Goal: Transaction & Acquisition: Purchase product/service

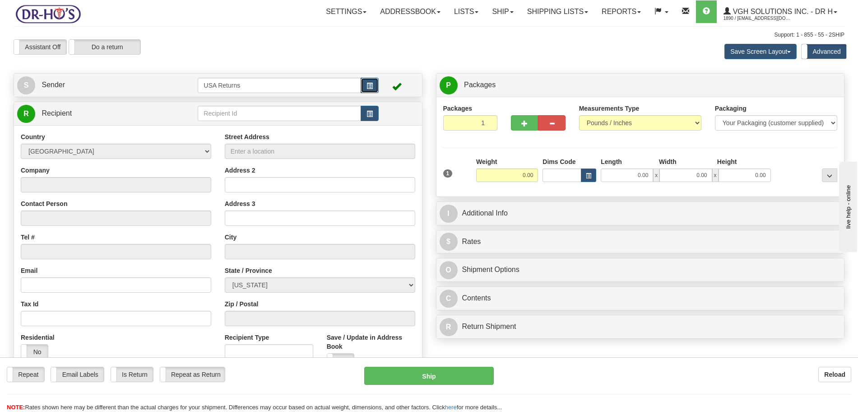
click at [369, 84] on button "button" at bounding box center [370, 85] width 18 height 15
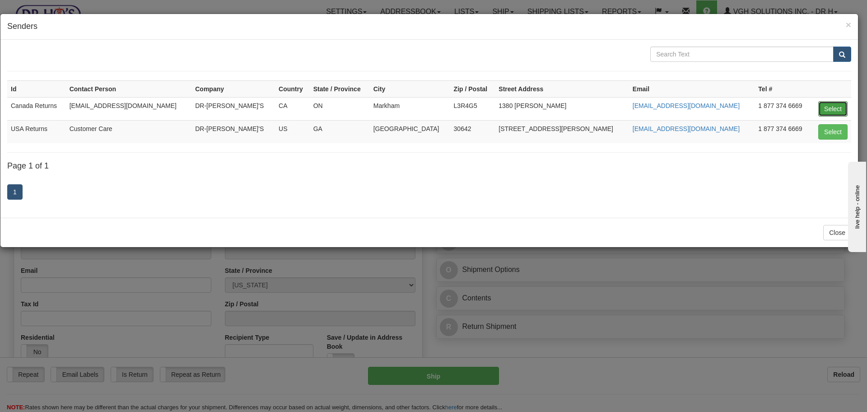
click at [686, 104] on button "Select" at bounding box center [832, 108] width 29 height 15
type input "Canada Returns"
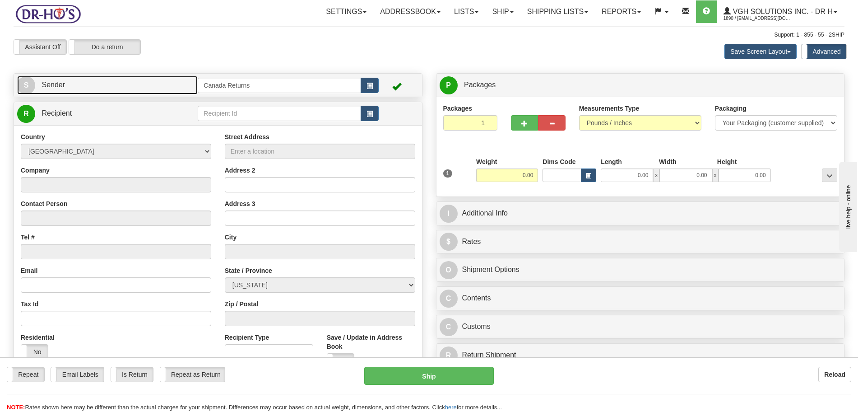
click at [84, 85] on link "S Sender" at bounding box center [107, 85] width 181 height 19
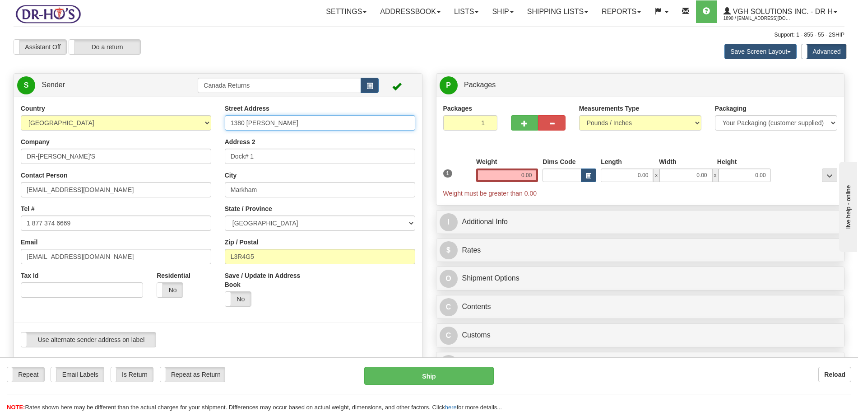
drag, startPoint x: 306, startPoint y: 121, endPoint x: 202, endPoint y: 120, distance: 103.9
click at [202, 120] on div "Country [GEOGRAPHIC_DATA] [GEOGRAPHIC_DATA] [GEOGRAPHIC_DATA] [GEOGRAPHIC_DATA]…" at bounding box center [218, 229] width 408 height 250
paste input "[STREET_ADDRESS][PERSON_NAME]"
type input "[STREET_ADDRESS][PERSON_NAME]"
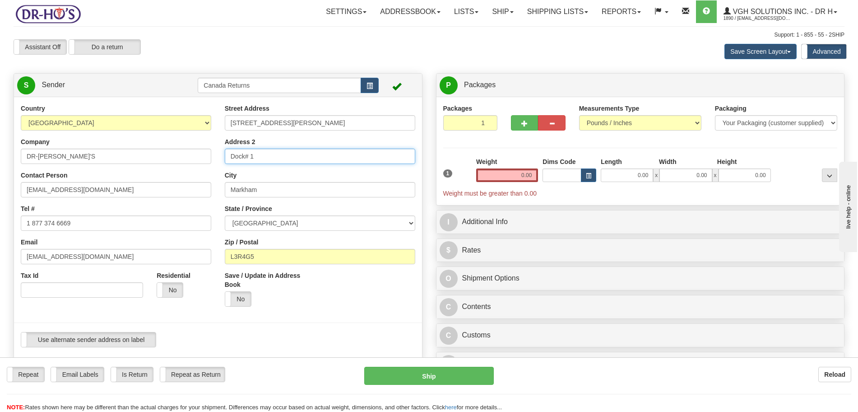
drag, startPoint x: 261, startPoint y: 157, endPoint x: 200, endPoint y: 155, distance: 60.5
click at [200, 155] on div "Country [GEOGRAPHIC_DATA] [GEOGRAPHIC_DATA] [GEOGRAPHIC_DATA] [GEOGRAPHIC_DATA]…" at bounding box center [218, 229] width 408 height 250
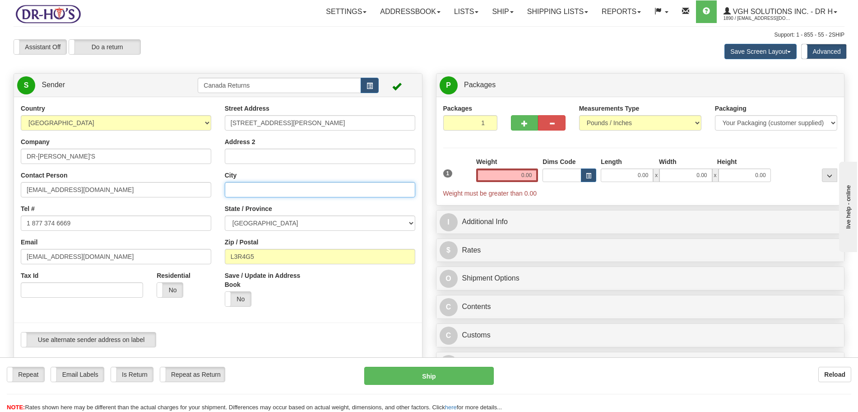
drag, startPoint x: 262, startPoint y: 189, endPoint x: 200, endPoint y: 187, distance: 62.8
click at [200, 188] on div "Country [GEOGRAPHIC_DATA] [GEOGRAPHIC_DATA] [GEOGRAPHIC_DATA] [GEOGRAPHIC_DATA]…" at bounding box center [218, 229] width 408 height 250
paste input "SASKATOON"
type input "SASKATOON"
click at [277, 222] on select "[GEOGRAPHIC_DATA] [GEOGRAPHIC_DATA] [GEOGRAPHIC_DATA] [GEOGRAPHIC_DATA] [GEOGRA…" at bounding box center [320, 222] width 191 height 15
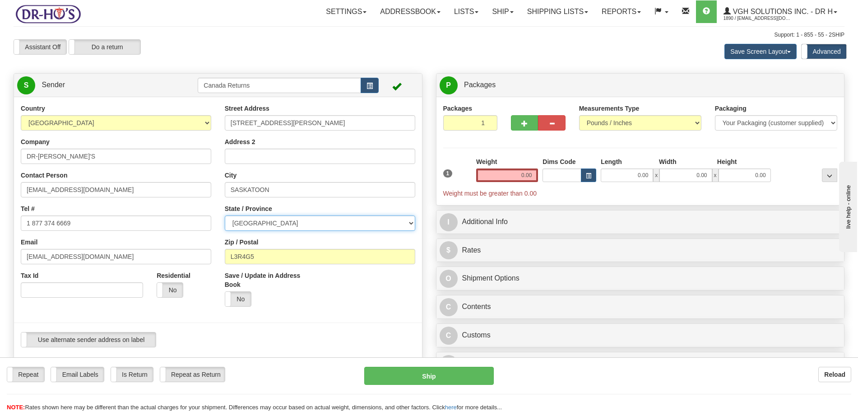
select select "SK"
click at [225, 215] on select "[GEOGRAPHIC_DATA] [GEOGRAPHIC_DATA] [GEOGRAPHIC_DATA] [GEOGRAPHIC_DATA] [GEOGRA…" at bounding box center [320, 222] width 191 height 15
drag, startPoint x: 278, startPoint y: 256, endPoint x: 229, endPoint y: 259, distance: 48.4
click at [229, 259] on input "L3R4G5" at bounding box center [320, 256] width 191 height 15
paste input "S7J 3L8"
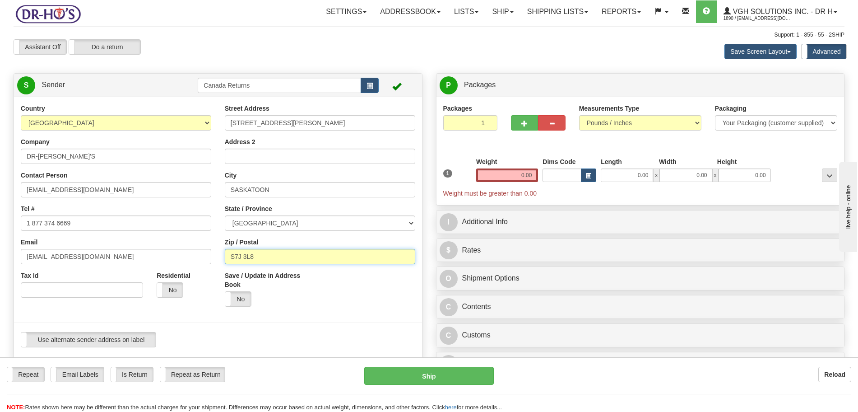
type input "S7J 3L8"
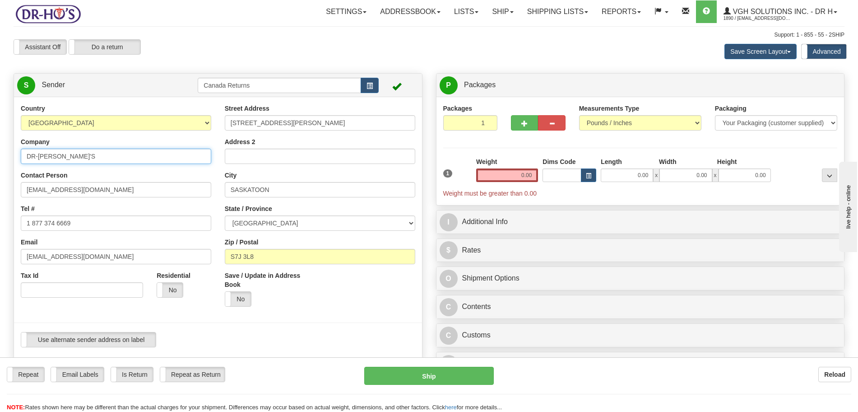
drag, startPoint x: 70, startPoint y: 159, endPoint x: 0, endPoint y: 159, distance: 70.0
click at [0, 159] on div "Toggle navigation Settings Shipping Preferences Fields Preferences New" at bounding box center [429, 381] width 858 height 762
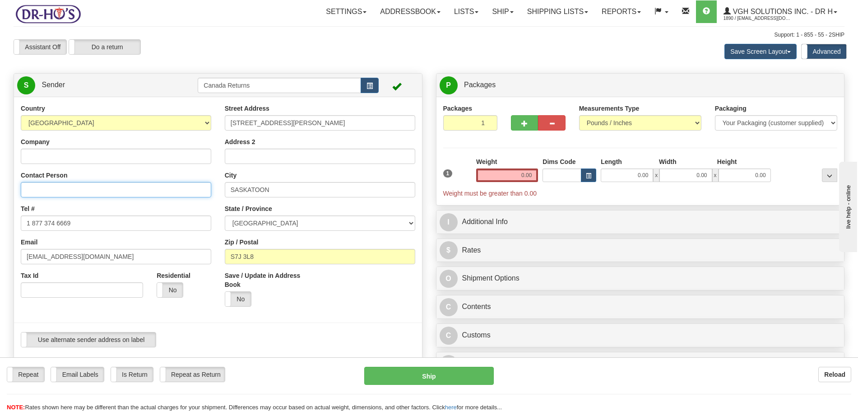
drag, startPoint x: 86, startPoint y: 190, endPoint x: 0, endPoint y: 190, distance: 86.3
click at [0, 190] on div "Toggle navigation Settings Shipping Preferences Fields Preferences New" at bounding box center [429, 381] width 858 height 762
drag, startPoint x: 86, startPoint y: 220, endPoint x: 0, endPoint y: 224, distance: 85.9
click at [0, 224] on div "Toggle navigation Settings Shipping Preferences Fields Preferences New" at bounding box center [429, 381] width 858 height 762
drag, startPoint x: 96, startPoint y: 257, endPoint x: 0, endPoint y: 256, distance: 96.2
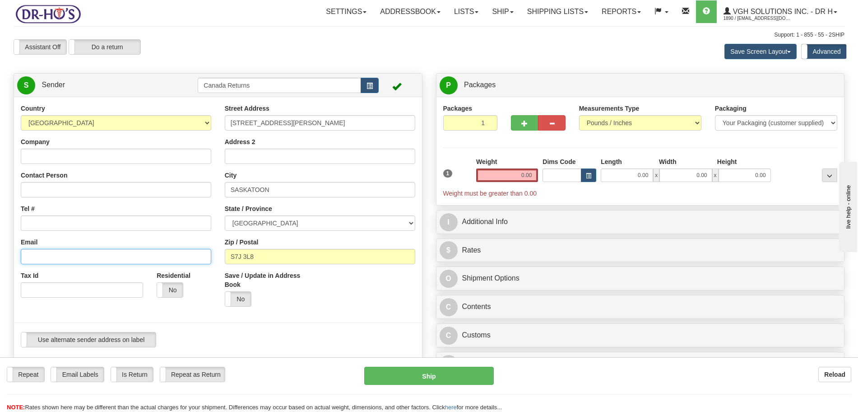
click at [0, 256] on div "Toggle navigation Settings Shipping Preferences Fields Preferences New" at bounding box center [429, 381] width 858 height 762
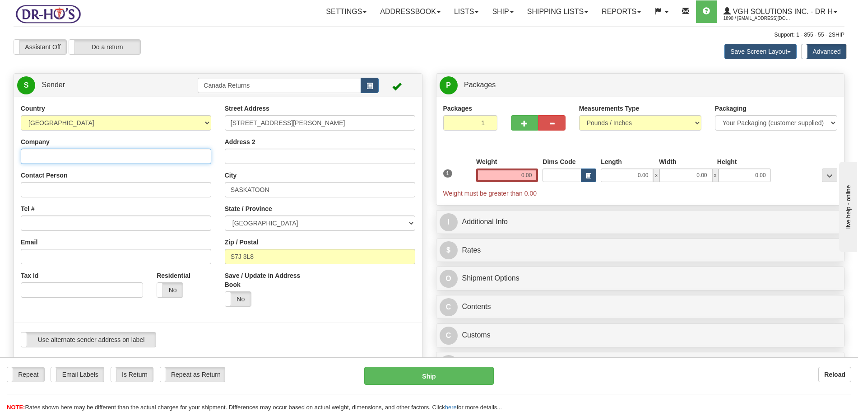
click at [61, 157] on input "Company" at bounding box center [116, 156] width 191 height 15
paste input "[PERSON_NAME]"
type input "[PERSON_NAME]"
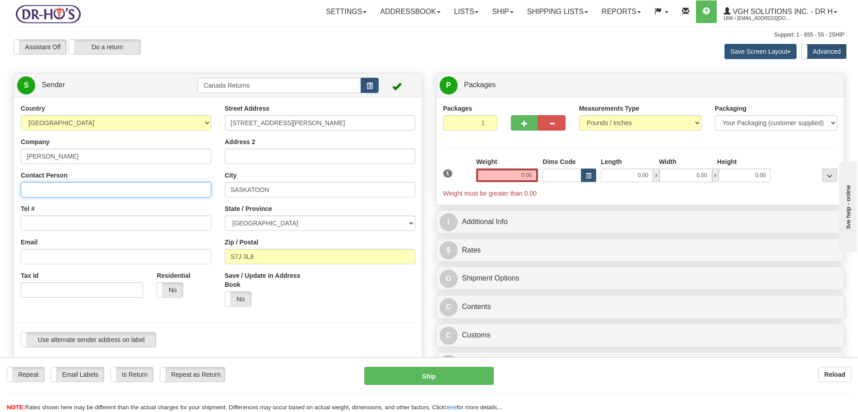
click at [79, 191] on input "Contact Person" at bounding box center [116, 189] width 191 height 15
paste input "[PERSON_NAME]"
type input "[PERSON_NAME]"
click at [51, 225] on input "Tel #" at bounding box center [116, 222] width 191 height 15
paste input "3063749604"
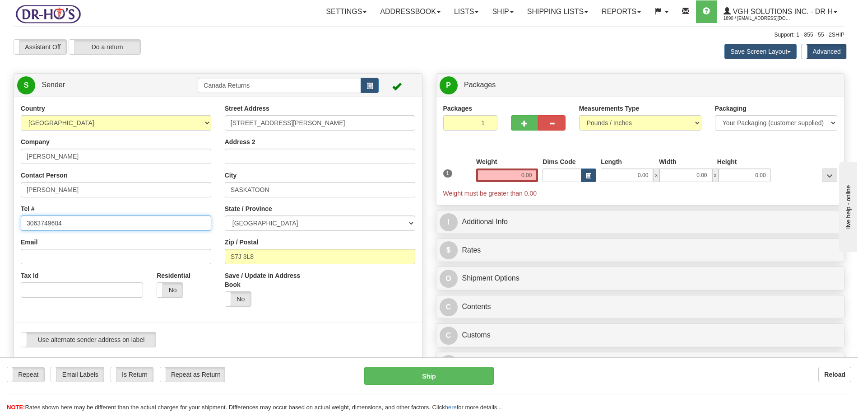
type input "3063749604"
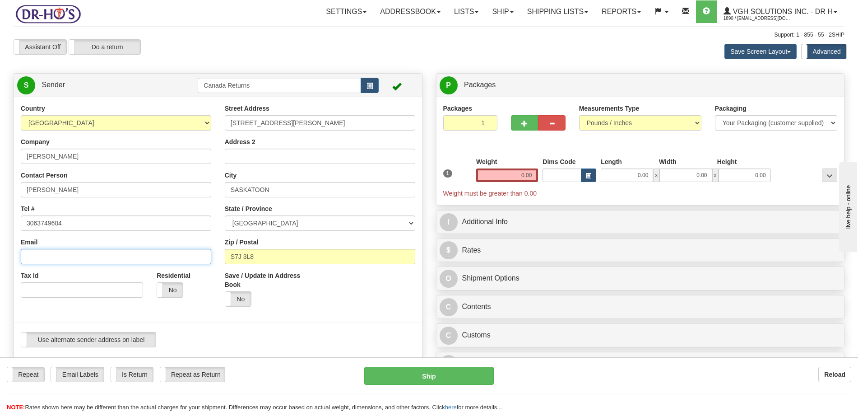
click at [70, 257] on input "Email" at bounding box center [116, 256] width 191 height 15
click at [120, 266] on div "Country [GEOGRAPHIC_DATA] [GEOGRAPHIC_DATA] [GEOGRAPHIC_DATA] [GEOGRAPHIC_DATA]…" at bounding box center [116, 204] width 204 height 201
click at [119, 258] on input "Email" at bounding box center [116, 256] width 191 height 15
paste input "[EMAIL_ADDRESS][DOMAIN_NAME]"
type input "[EMAIL_ADDRESS][DOMAIN_NAME]"
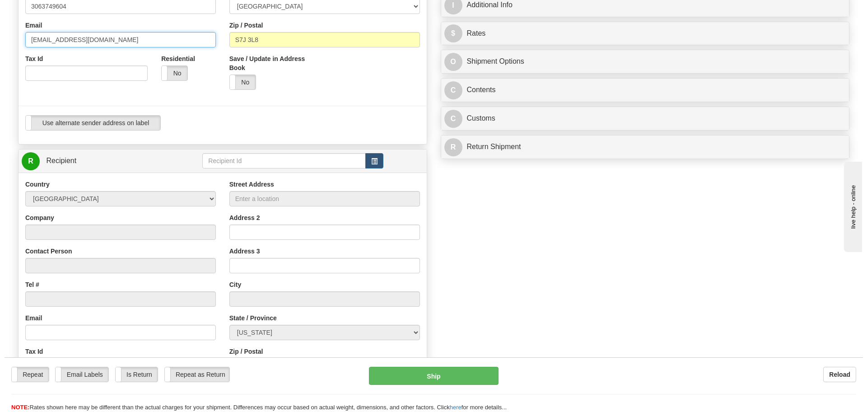
scroll to position [226, 0]
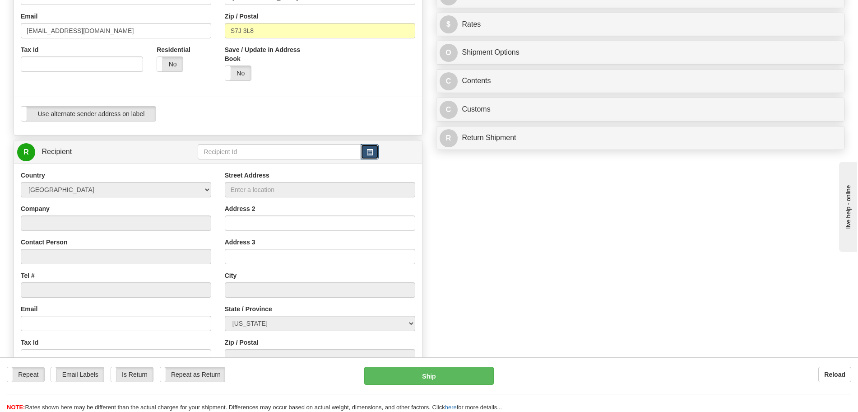
click at [371, 151] on span "button" at bounding box center [370, 152] width 6 height 6
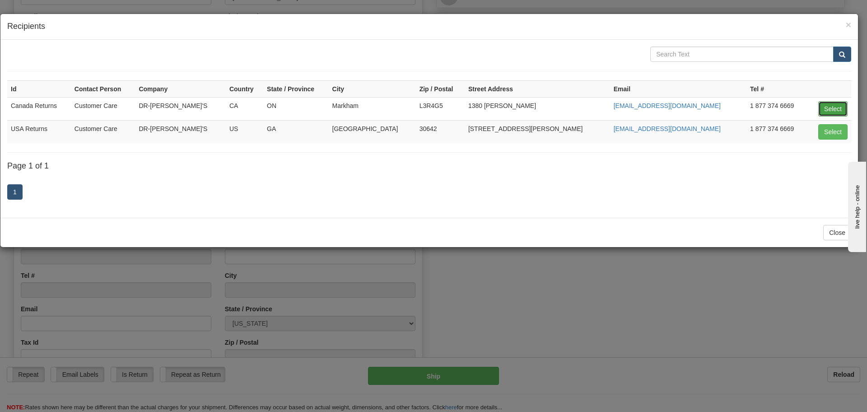
click at [686, 106] on button "Select" at bounding box center [832, 108] width 29 height 15
type input "Canada Returns"
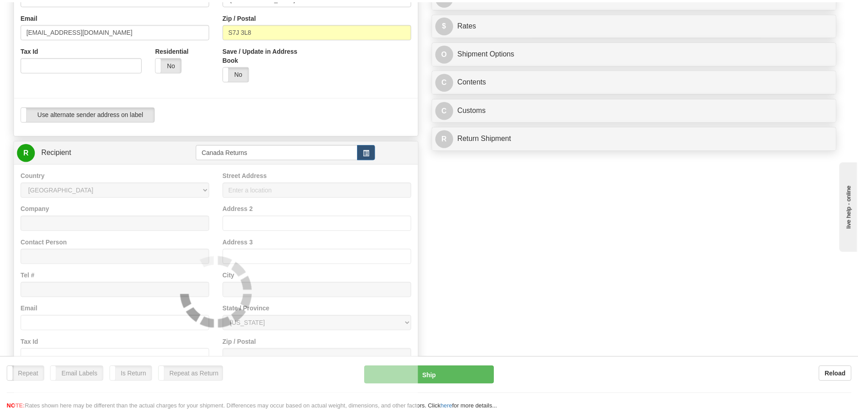
scroll to position [0, 0]
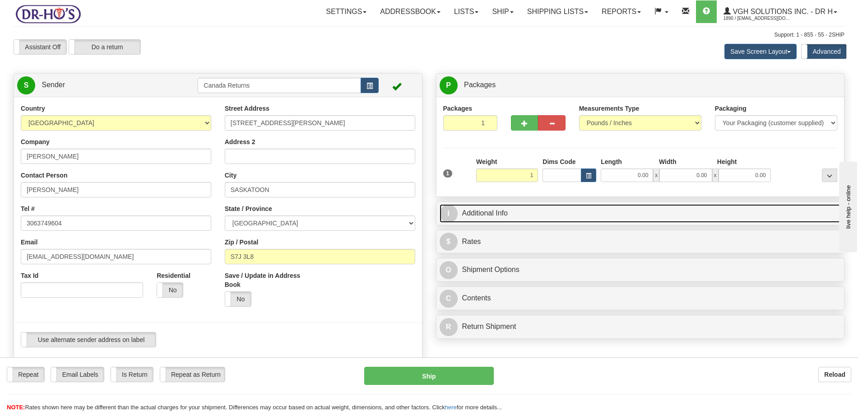
type input "1.00"
click at [499, 217] on link "I Additional Info" at bounding box center [641, 213] width 402 height 19
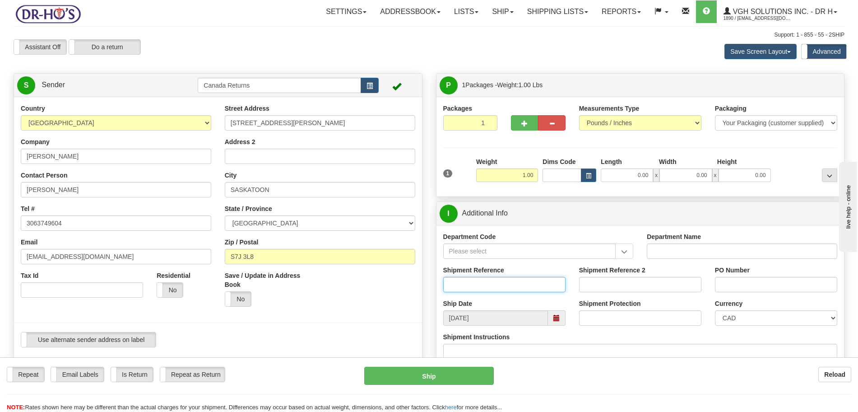
click at [513, 282] on input "Shipment Reference" at bounding box center [504, 284] width 122 height 15
paste input "1177086"
click at [557, 313] on span at bounding box center [557, 318] width 6 height 6
type input "1177086"
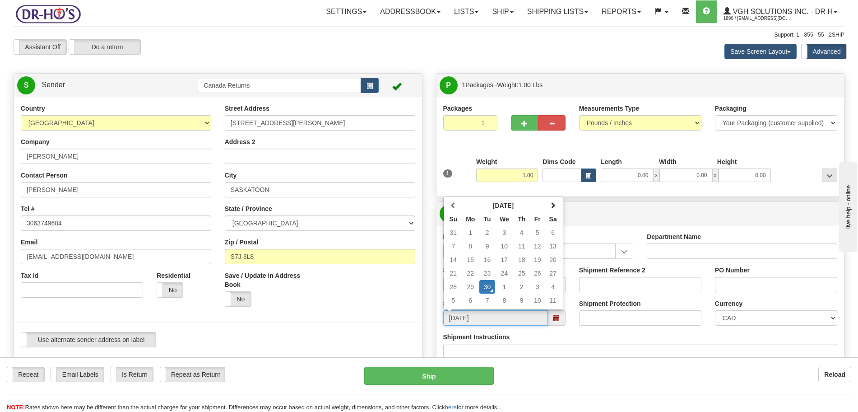
click at [523, 299] on td "9" at bounding box center [522, 301] width 16 height 14
type input "[DATE]"
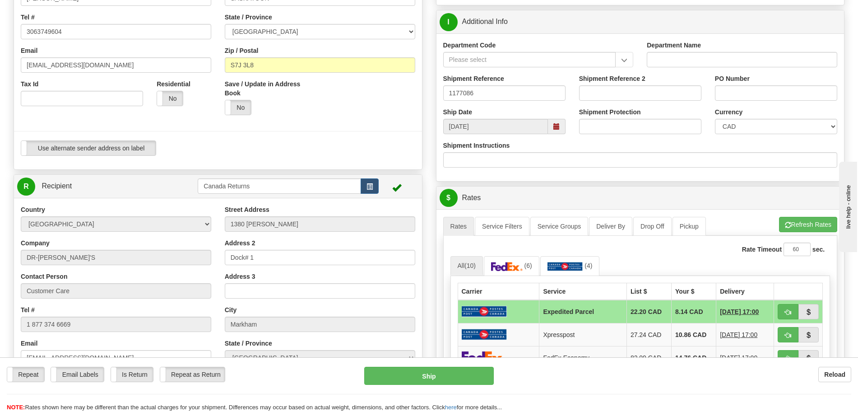
scroll to position [226, 0]
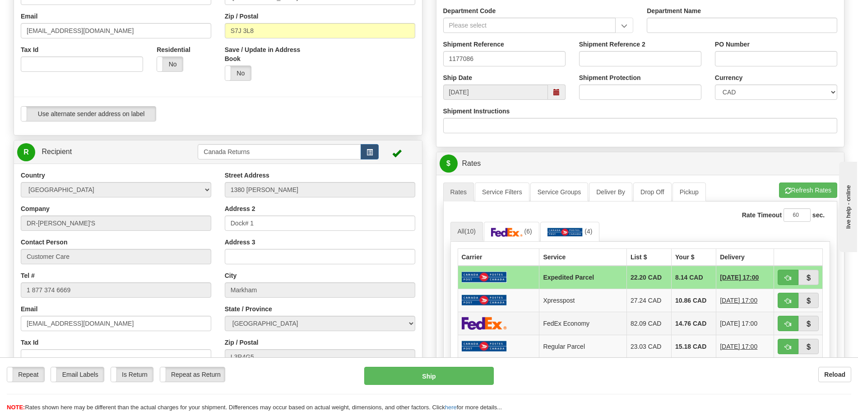
click at [636, 313] on td "82.09 CAD" at bounding box center [649, 323] width 45 height 23
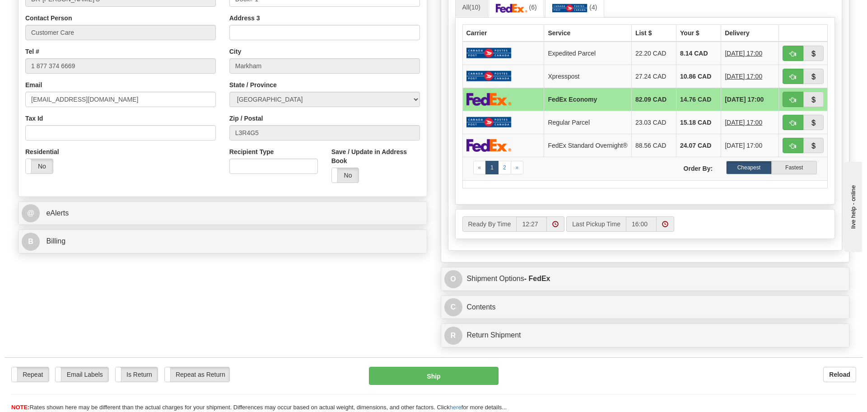
scroll to position [452, 0]
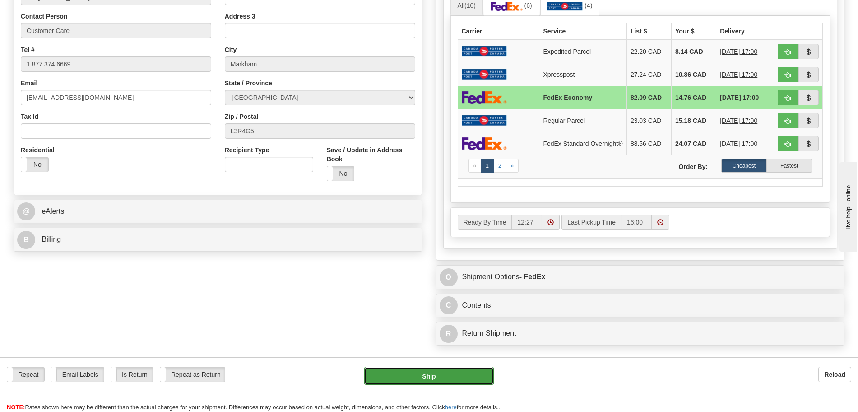
click at [445, 313] on button "Ship" at bounding box center [429, 376] width 130 height 18
type input "20"
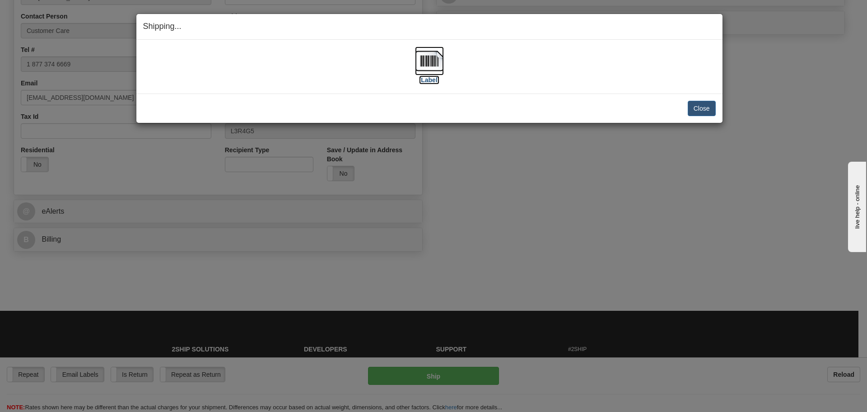
click at [424, 79] on label "[Label]" at bounding box center [429, 79] width 21 height 9
